Goal: Task Accomplishment & Management: Use online tool/utility

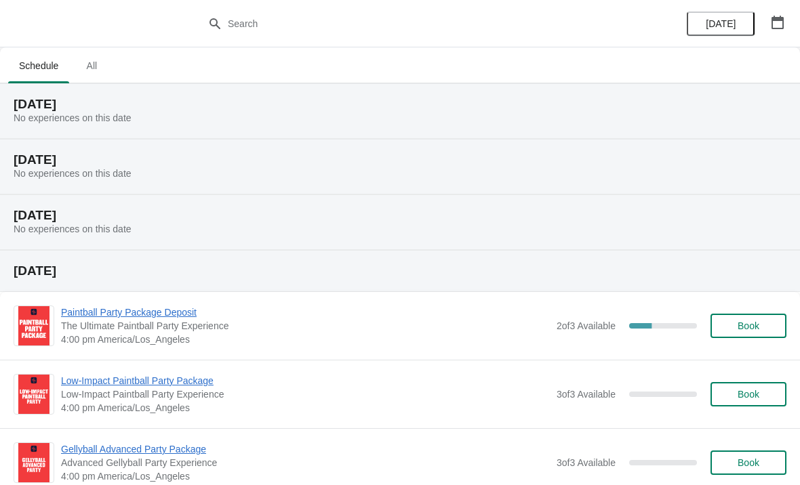
click at [491, 319] on span "Paintball Party Package Deposit" at bounding box center [305, 313] width 489 height 14
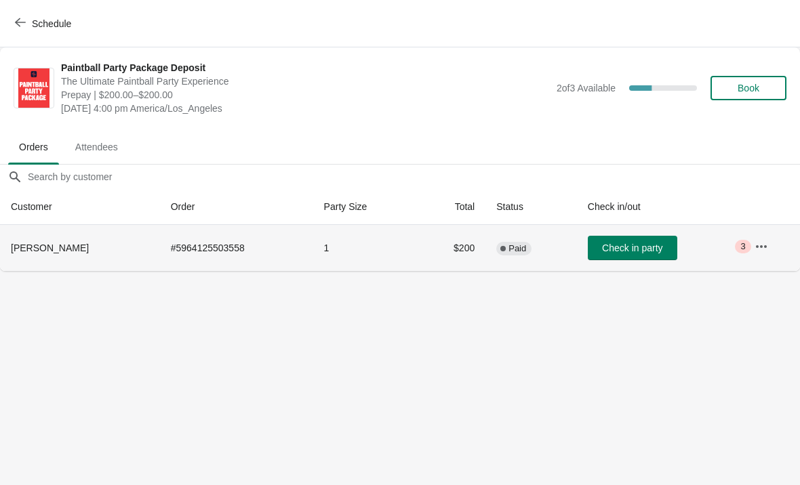
click at [412, 253] on td "1" at bounding box center [365, 248] width 104 height 46
click at [403, 244] on td "1" at bounding box center [365, 248] width 104 height 46
click at [773, 247] on button "button" at bounding box center [761, 247] width 24 height 24
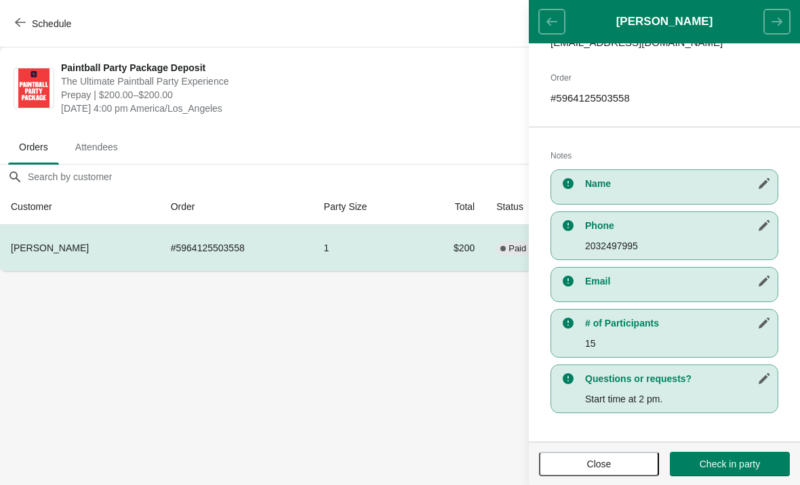
scroll to position [194, 0]
click at [432, 346] on body "Schedule Paintball Party Package Deposit The Ultimate Paintball Party Experienc…" at bounding box center [400, 242] width 800 height 485
click at [432, 373] on body "Schedule Paintball Party Package Deposit The Ultimate Paintball Party Experienc…" at bounding box center [400, 242] width 800 height 485
click at [549, 19] on header "LOWELL BOURGEOIS" at bounding box center [664, 21] width 271 height 43
click at [415, 362] on body "Schedule Paintball Party Package Deposit The Ultimate Paintball Party Experienc…" at bounding box center [400, 242] width 800 height 485
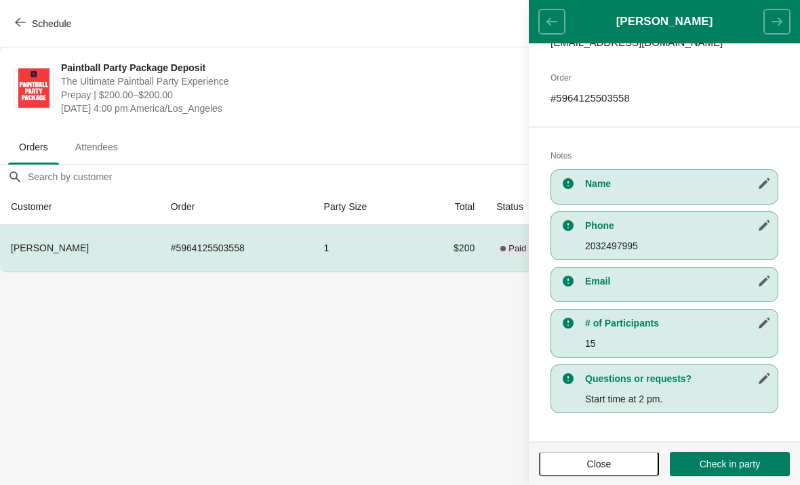
scroll to position [0, 0]
click at [605, 462] on span "Close" at bounding box center [599, 464] width 24 height 11
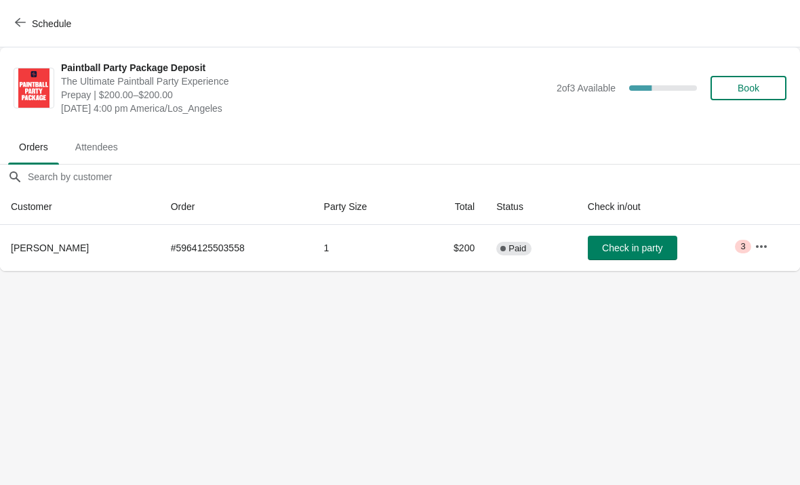
click at [25, 31] on button "Schedule" at bounding box center [44, 24] width 75 height 24
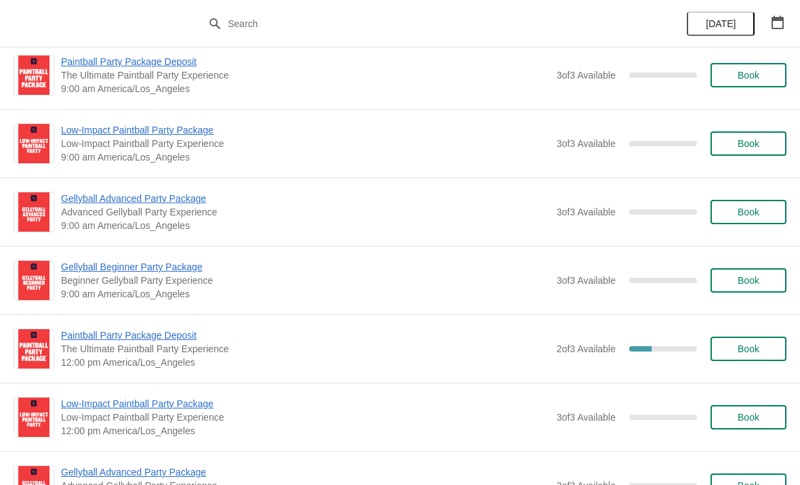
scroll to position [846, 0]
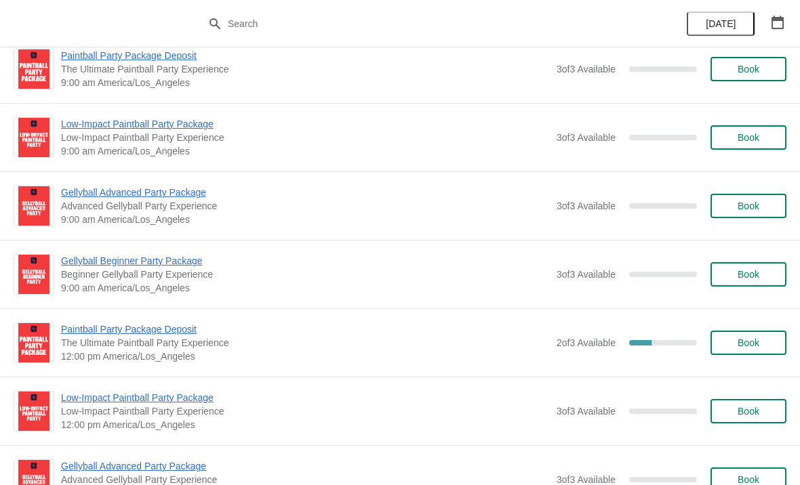
click at [430, 334] on span "Paintball Party Package Deposit" at bounding box center [305, 330] width 489 height 14
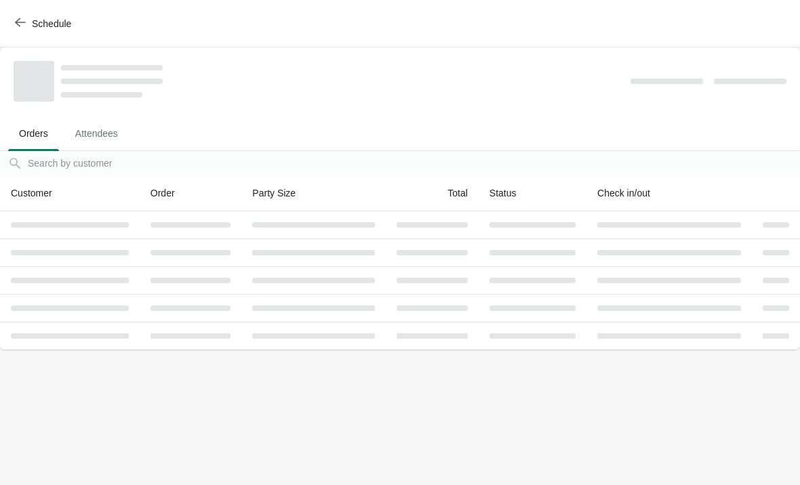
scroll to position [0, 0]
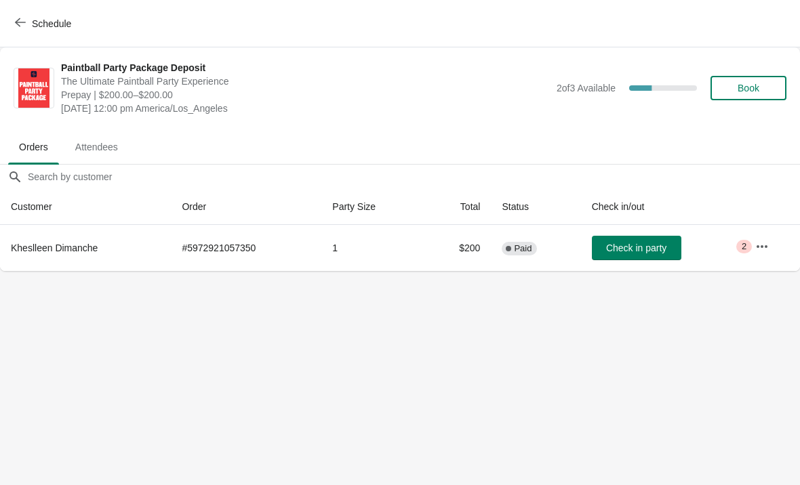
click at [763, 247] on icon "button" at bounding box center [762, 247] width 14 height 14
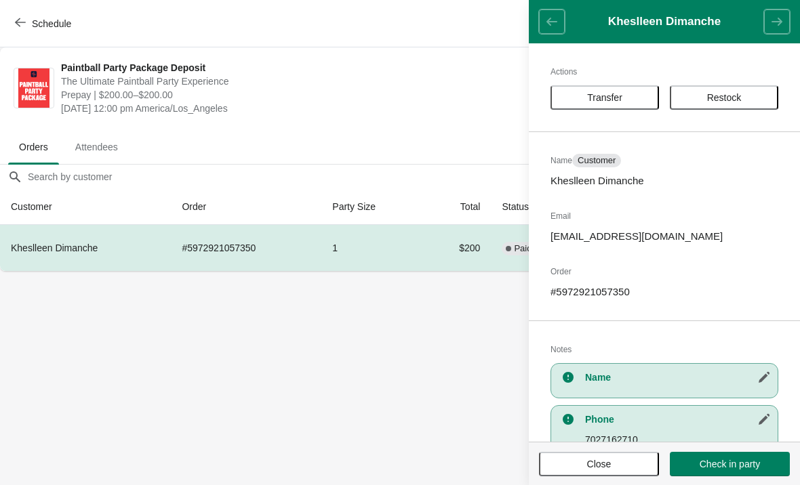
click at [554, 33] on header "Kheslleen Dimanche" at bounding box center [664, 21] width 271 height 43
click at [609, 462] on span "Close" at bounding box center [599, 464] width 24 height 11
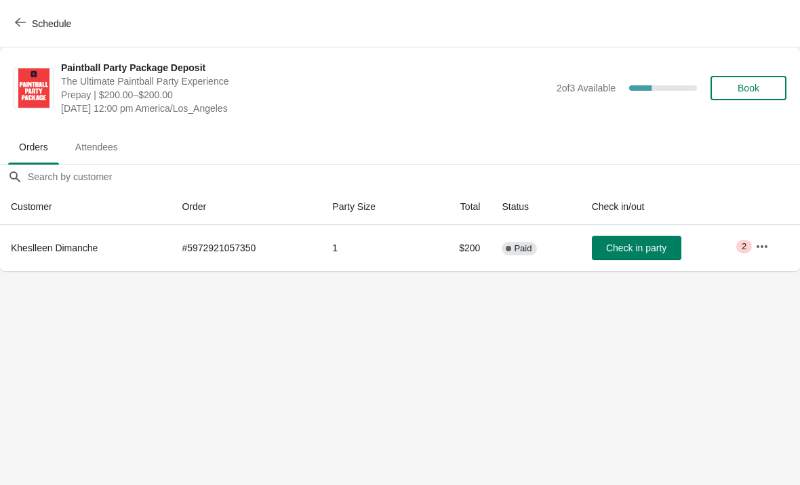
click at [767, 249] on icon "button" at bounding box center [762, 247] width 14 height 14
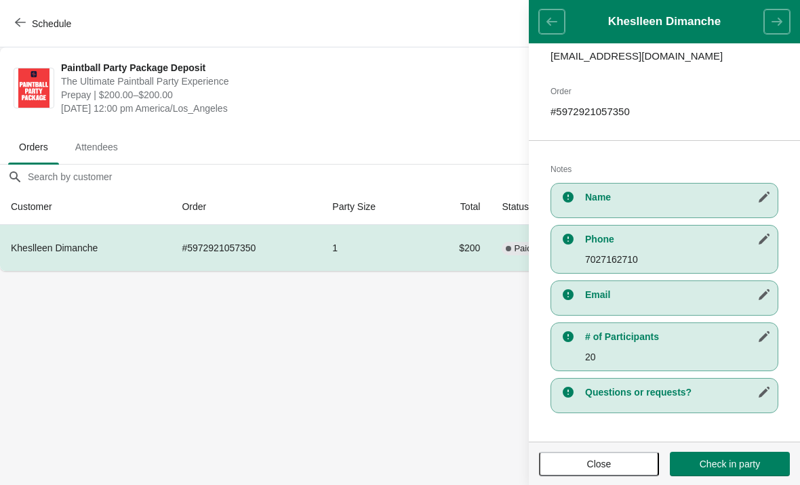
scroll to position [180, 0]
click at [603, 455] on button "Close" at bounding box center [599, 464] width 120 height 24
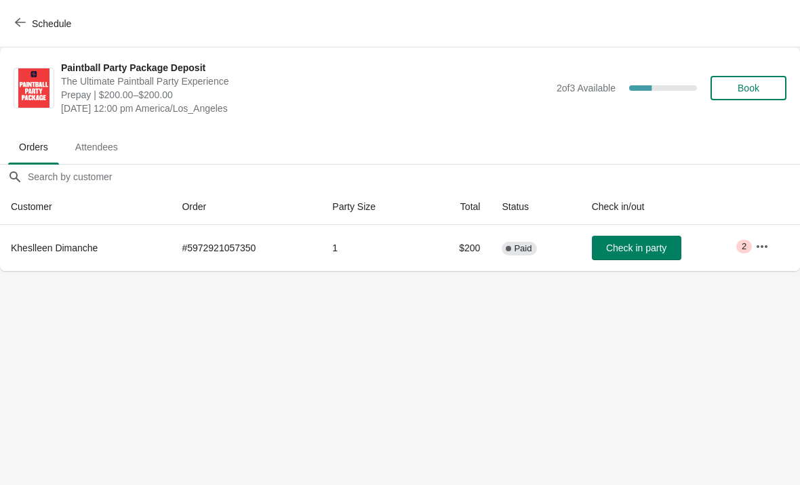
click at [27, 24] on span "Schedule" at bounding box center [45, 23] width 54 height 13
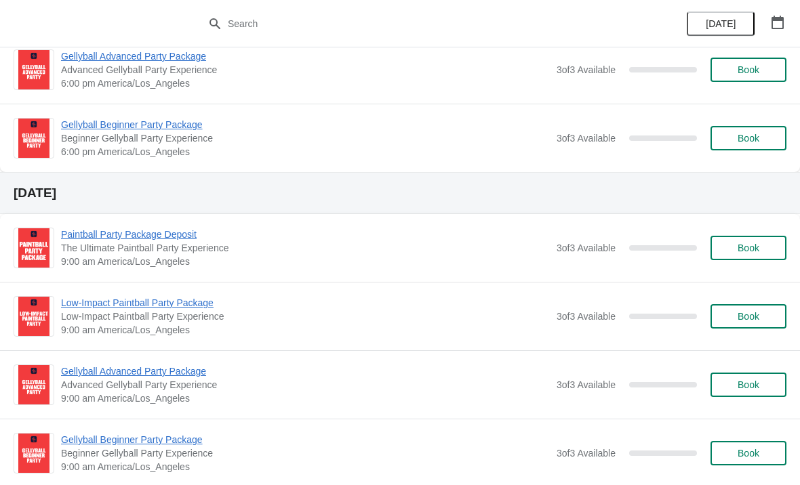
scroll to position [1801, 0]
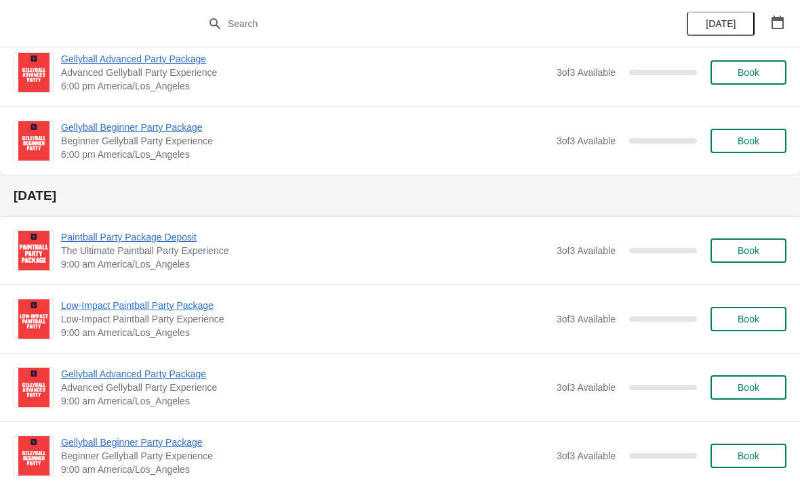
click at [572, 251] on span "3 of 3 Available" at bounding box center [585, 250] width 59 height 11
click at [576, 254] on span "3 of 3 Available" at bounding box center [585, 250] width 59 height 11
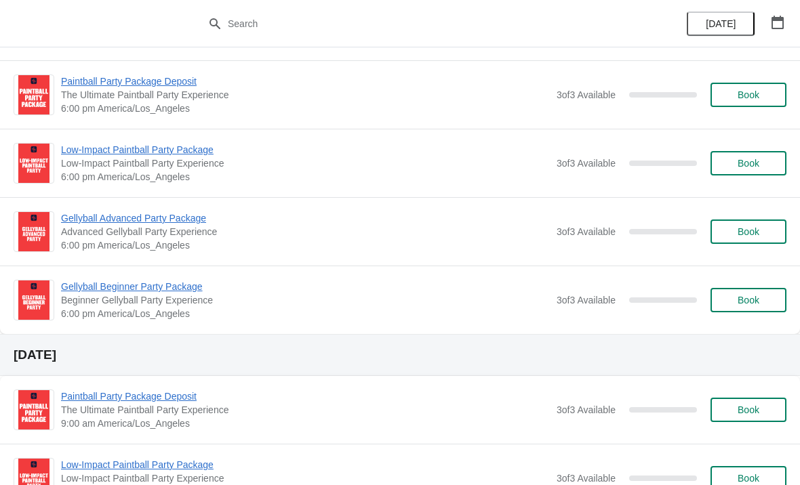
scroll to position [1642, 0]
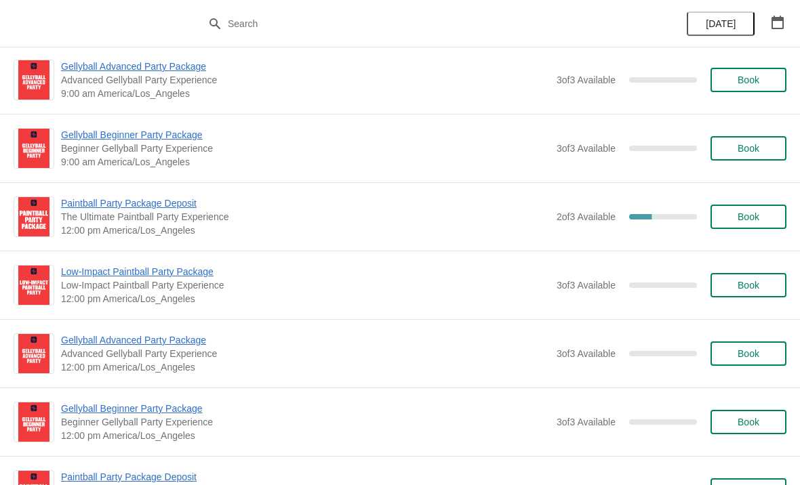
scroll to position [974, 0]
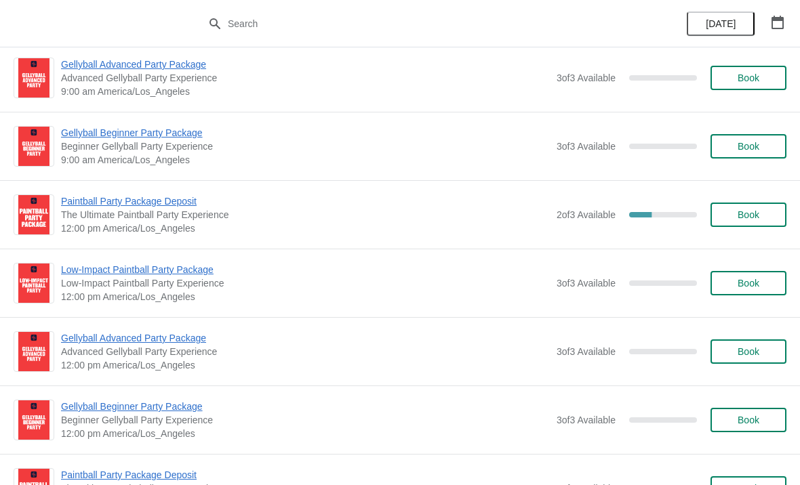
click at [172, 201] on span "Paintball Party Package Deposit" at bounding box center [305, 202] width 489 height 14
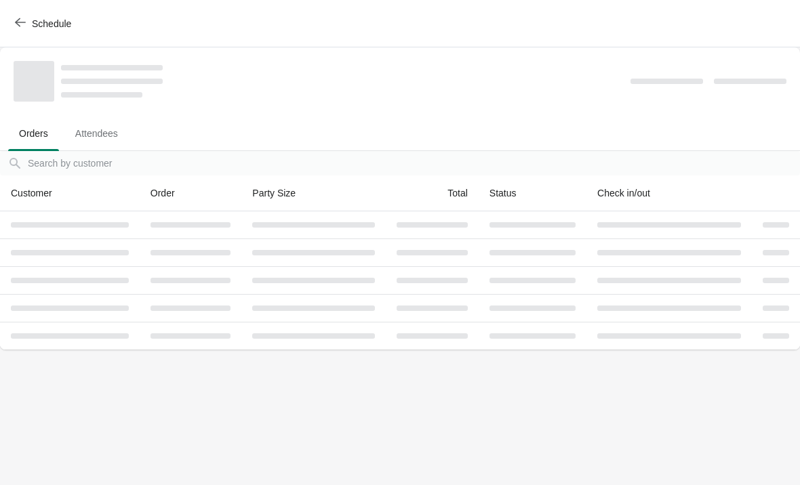
scroll to position [0, 0]
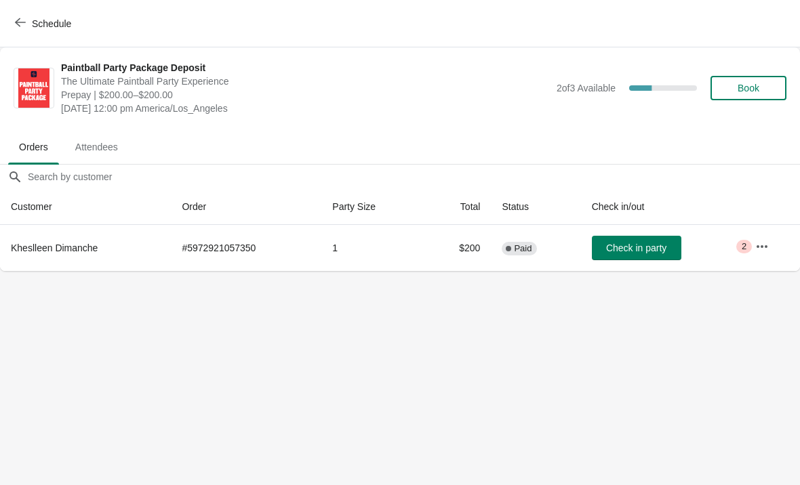
click at [763, 251] on icon "button" at bounding box center [762, 247] width 14 height 14
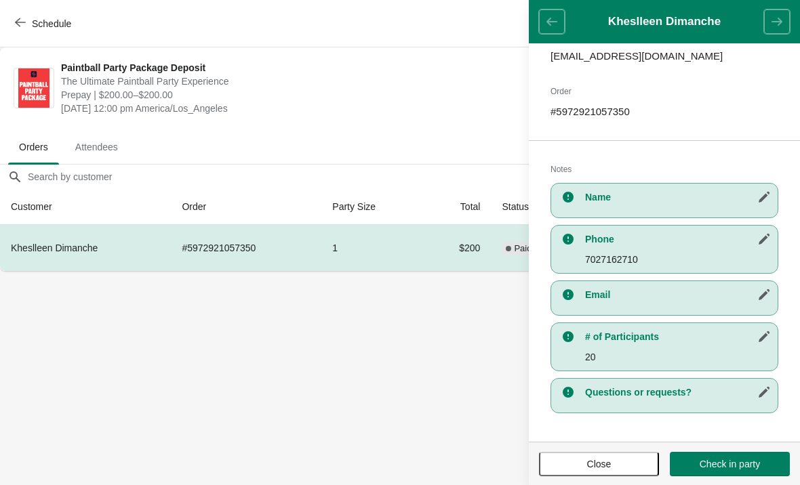
scroll to position [180, 0]
click at [554, 10] on header "Kheslleen Dimanche" at bounding box center [664, 21] width 271 height 43
click at [45, 31] on button "Schedule" at bounding box center [44, 24] width 75 height 24
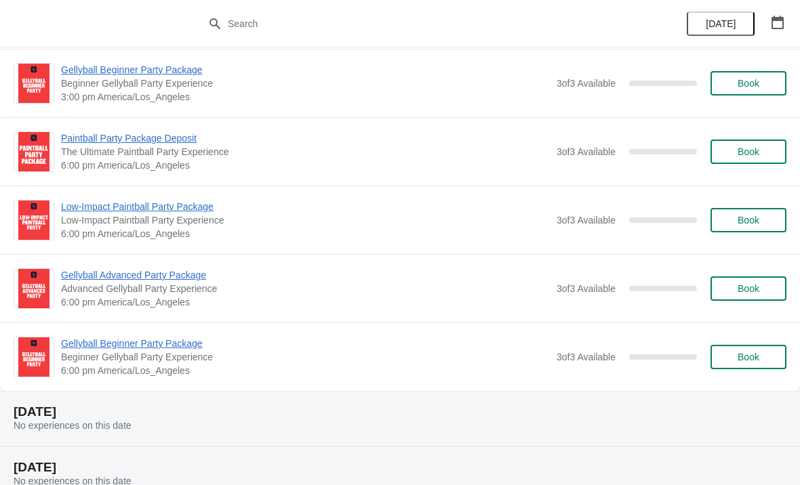
scroll to position [2719, 0]
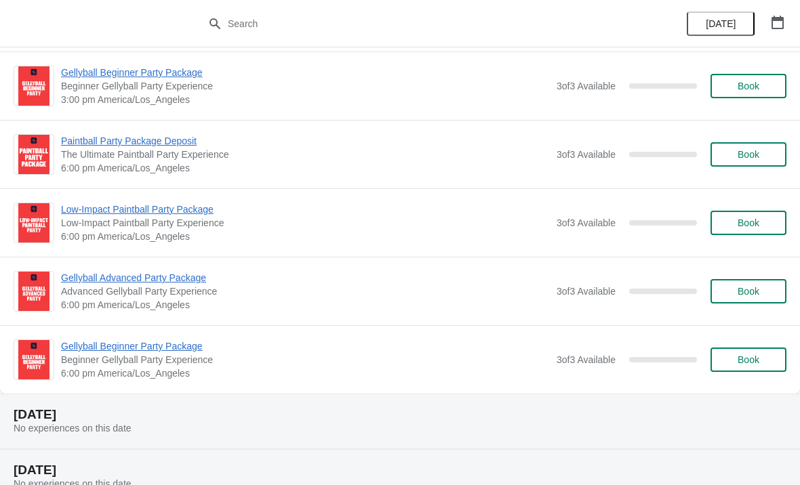
click at [157, 348] on span "Gellyball Beginner Party Package" at bounding box center [305, 347] width 489 height 14
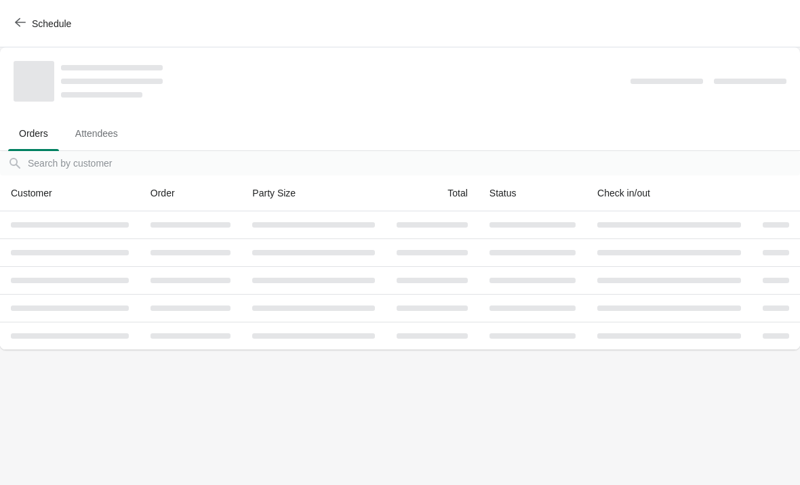
scroll to position [0, 0]
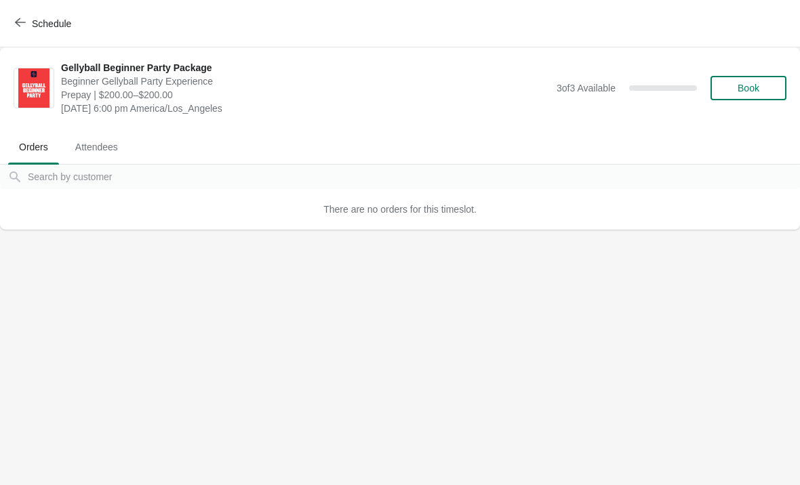
click at [19, 25] on icon "button" at bounding box center [20, 22] width 11 height 9
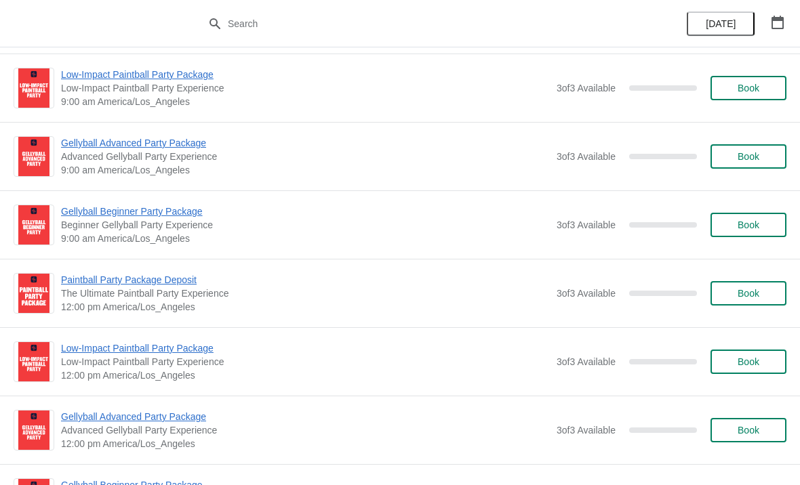
scroll to position [2040, 0]
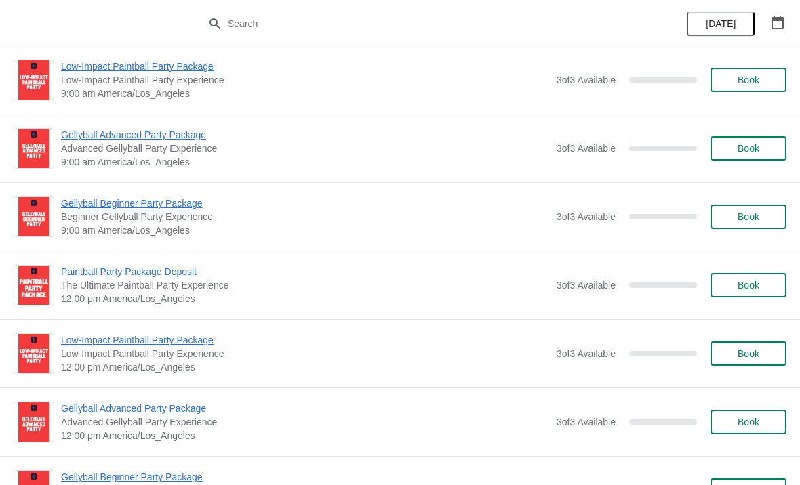
click at [188, 274] on span "Paintball Party Package Deposit" at bounding box center [305, 272] width 489 height 14
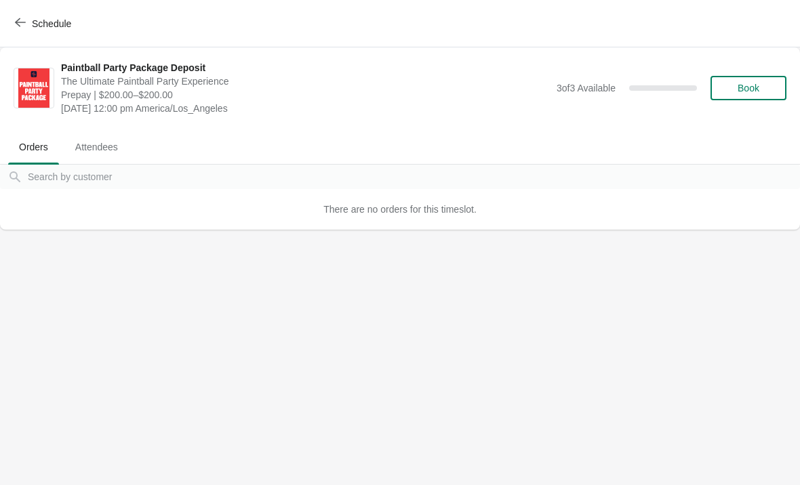
click at [20, 16] on button "Schedule" at bounding box center [44, 24] width 75 height 24
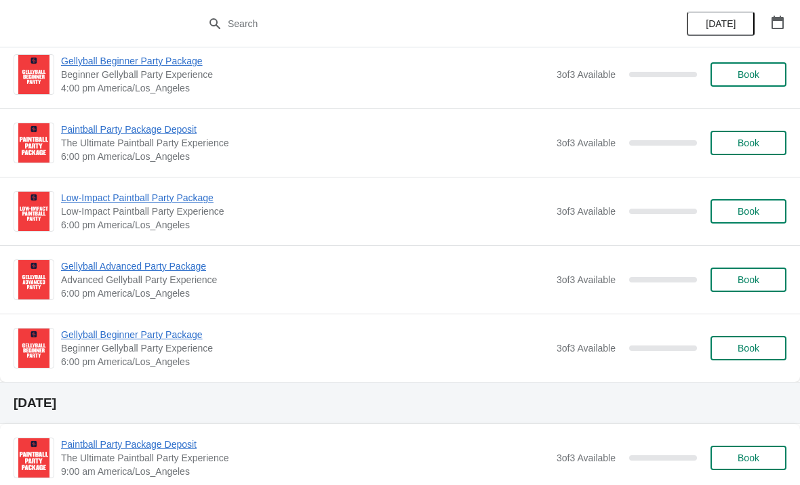
scroll to position [458, 0]
